Goal: Communication & Community: Ask a question

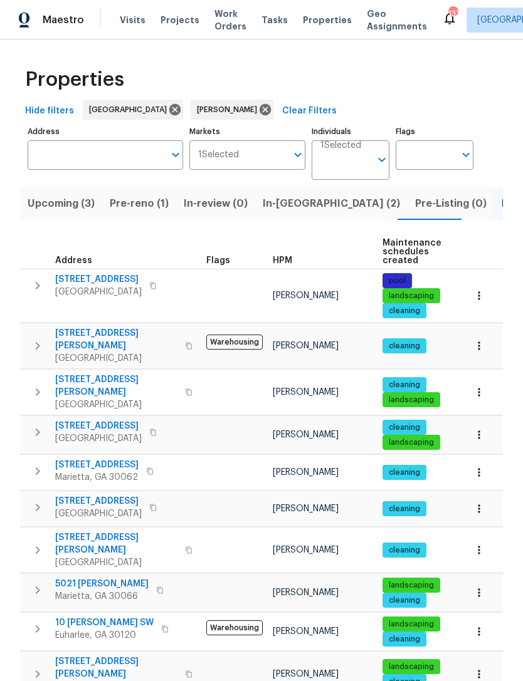
scroll to position [70, 0]
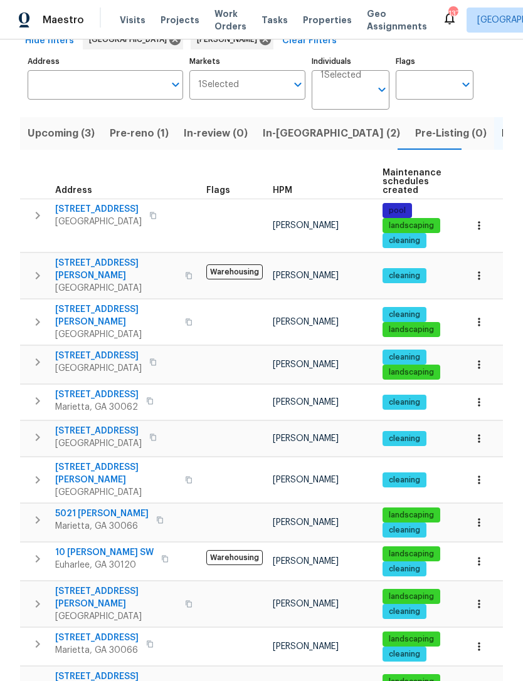
click at [288, 133] on span "In-[GEOGRAPHIC_DATA] (2)" at bounding box center [331, 134] width 137 height 18
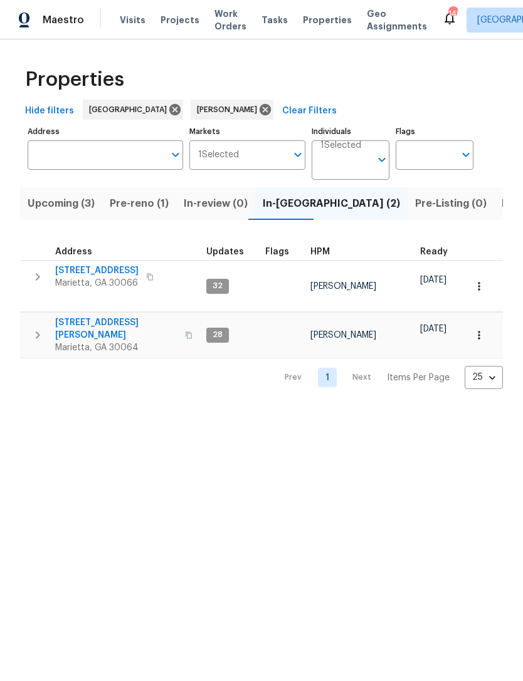
click at [102, 272] on span "[STREET_ADDRESS]" at bounding box center [96, 270] width 83 height 13
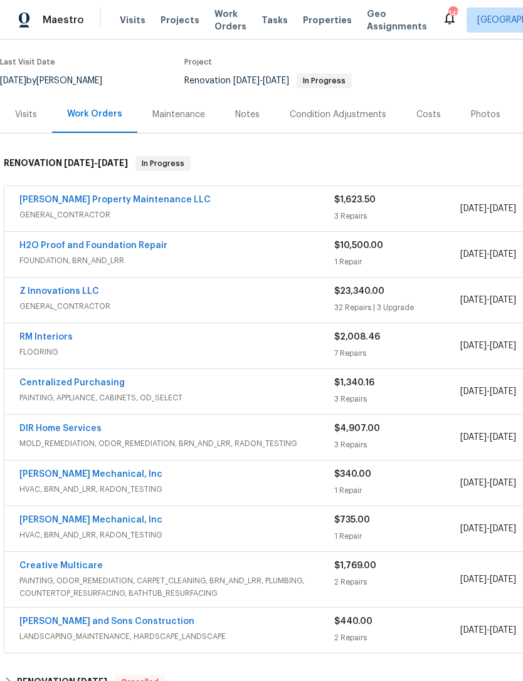
scroll to position [95, 0]
click at [139, 202] on link "Glen Property Maintenance LLC" at bounding box center [114, 199] width 191 height 9
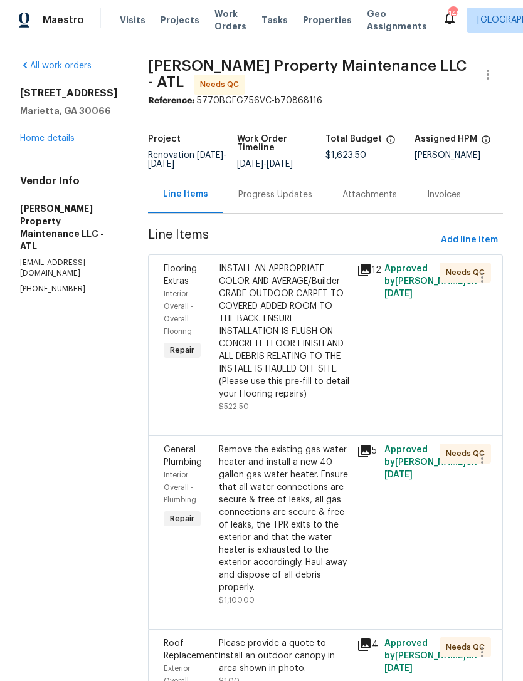
click at [271, 201] on div "Progress Updates" at bounding box center [275, 195] width 74 height 13
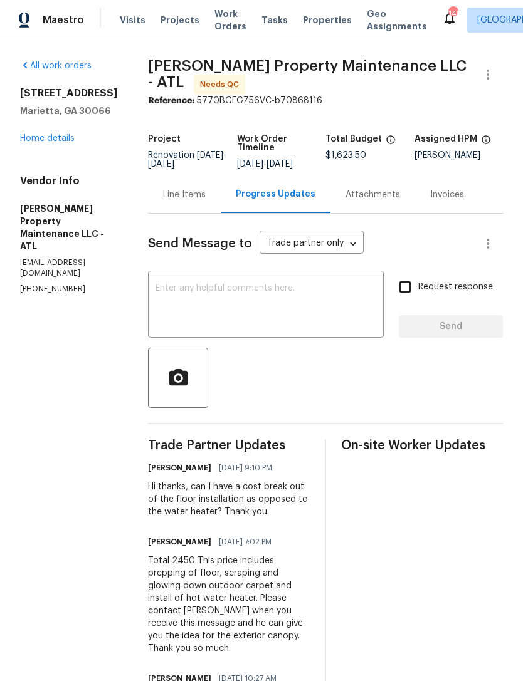
click at [290, 302] on textarea at bounding box center [265, 306] width 221 height 44
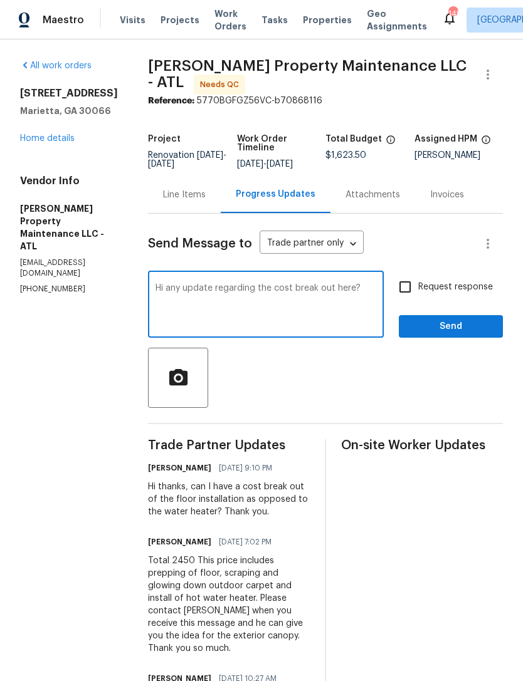
type textarea "Hi any update regarding the cost break out here?"
click at [404, 288] on input "Request response" at bounding box center [405, 287] width 26 height 26
checkbox input "true"
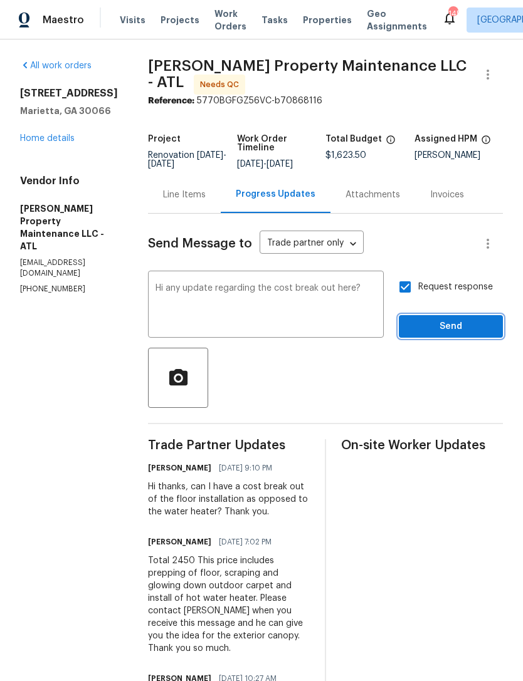
click at [443, 315] on button "Send" at bounding box center [451, 326] width 104 height 23
